Goal: Navigation & Orientation: Find specific page/section

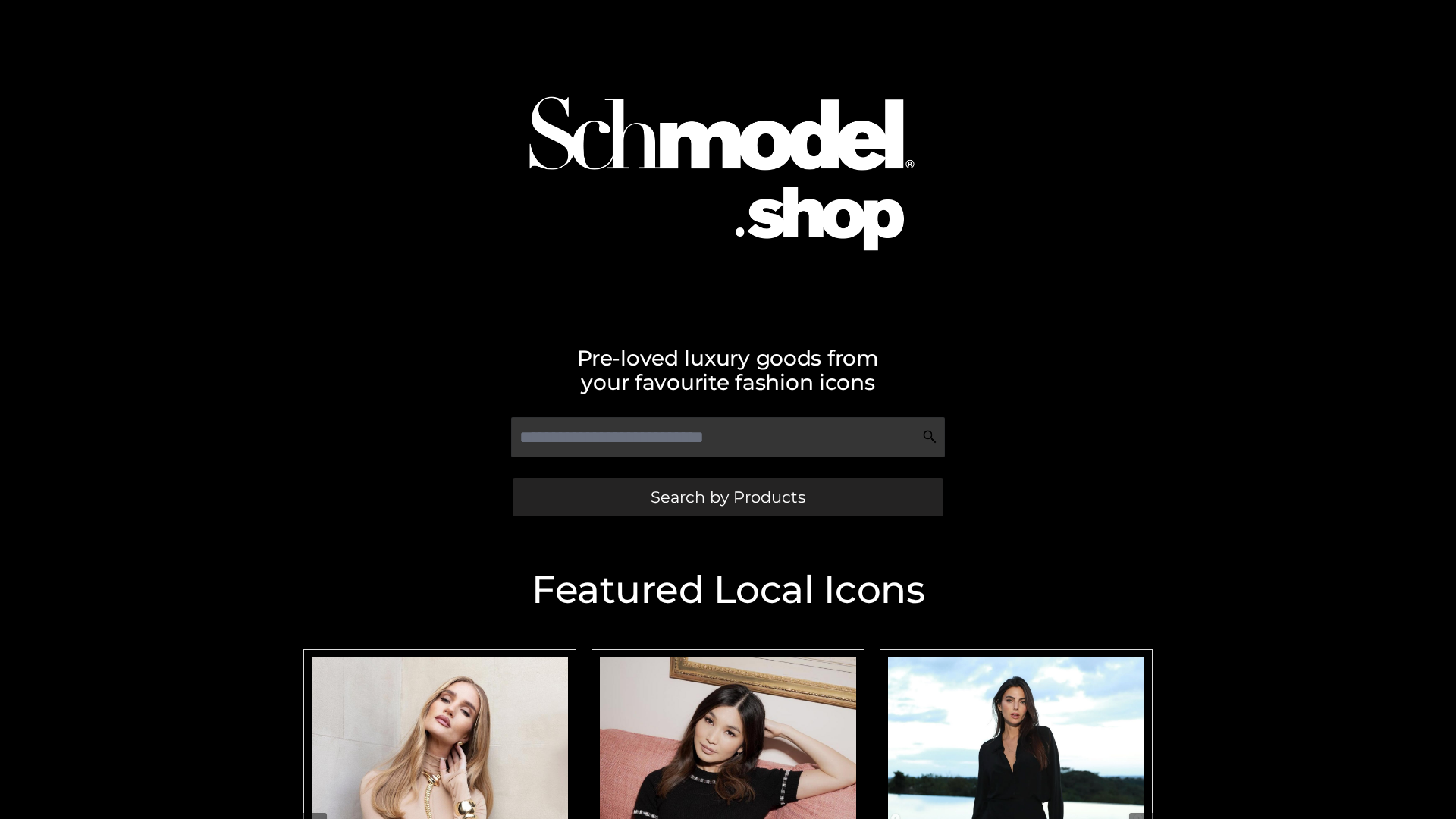
click at [727, 497] on span "Search by Products" at bounding box center [727, 497] width 155 height 16
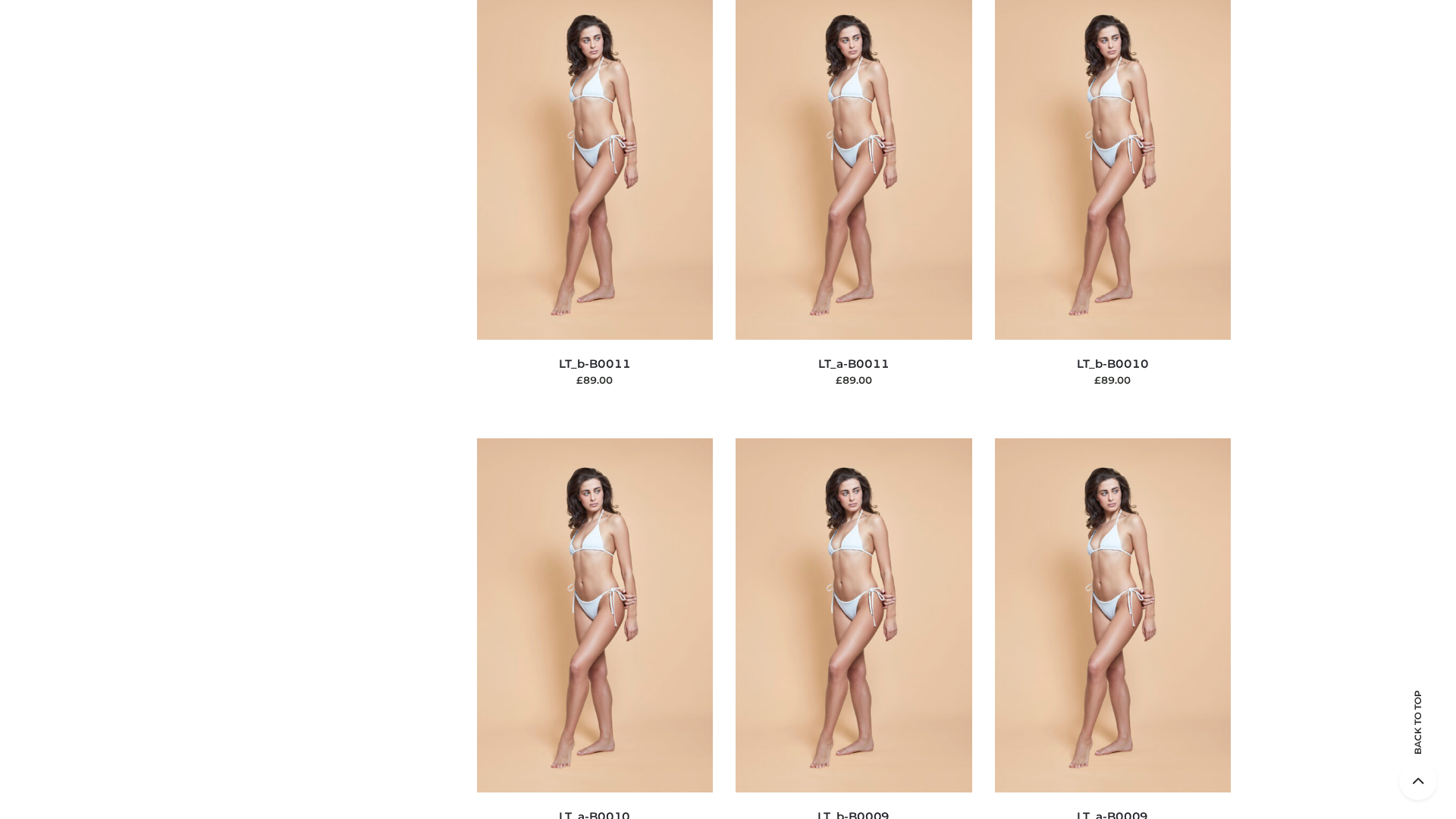
scroll to position [6813, 0]
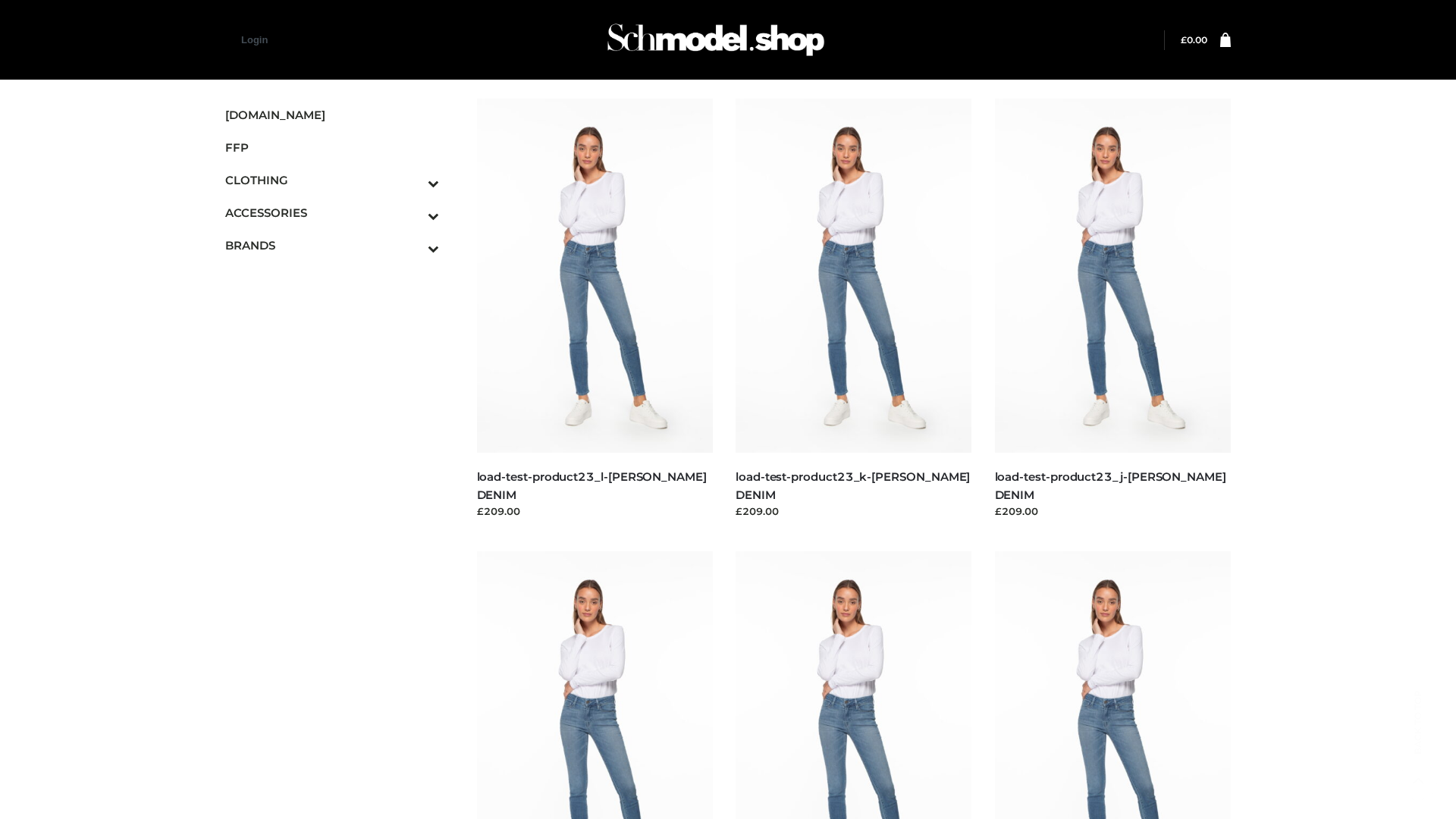
scroll to position [1331, 0]
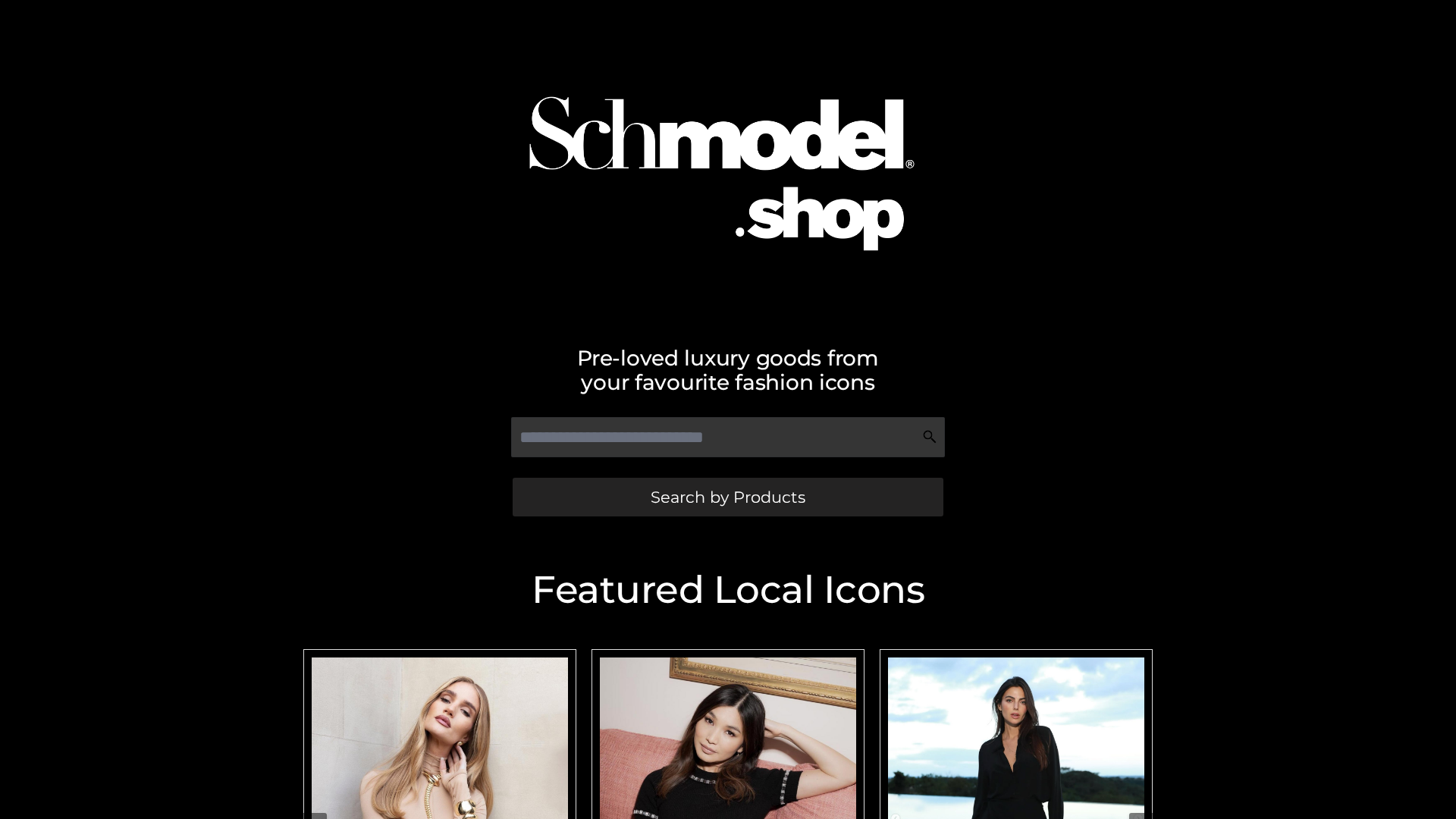
click at [727, 497] on span "Search by Products" at bounding box center [727, 497] width 155 height 16
